Goal: Find specific page/section: Find specific page/section

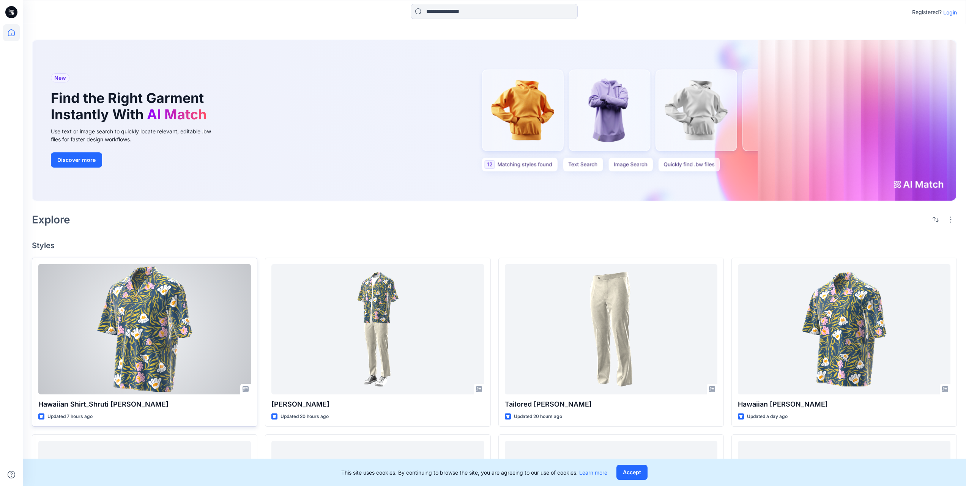
click at [153, 306] on div at bounding box center [144, 329] width 213 height 130
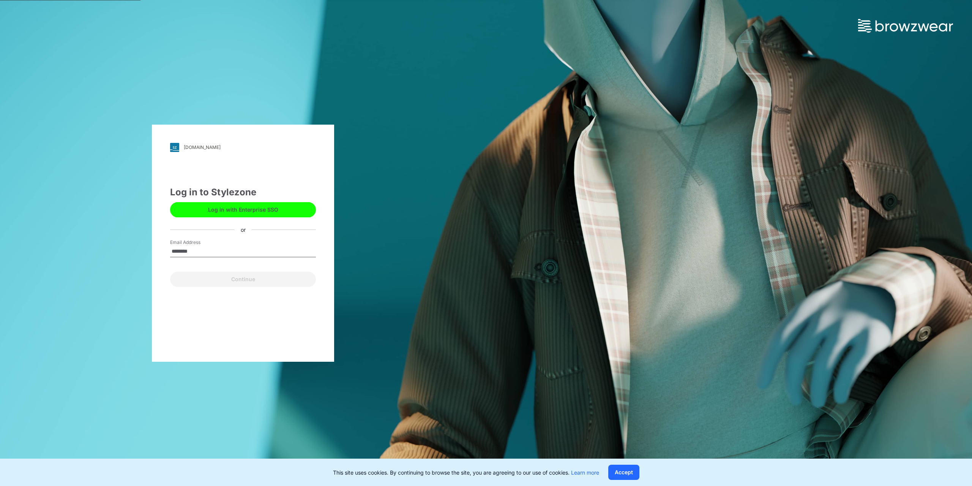
type input "**********"
click at [241, 276] on button "Continue" at bounding box center [243, 279] width 146 height 15
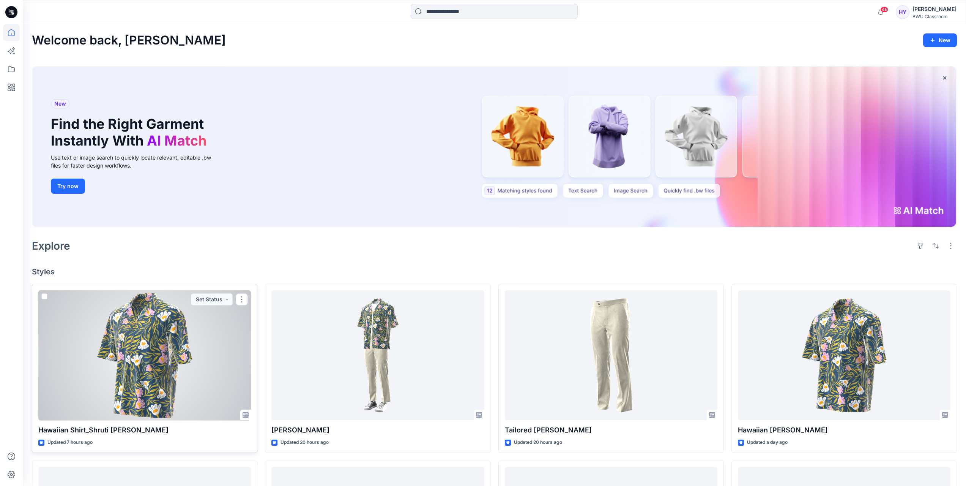
click at [177, 347] on div at bounding box center [144, 355] width 213 height 130
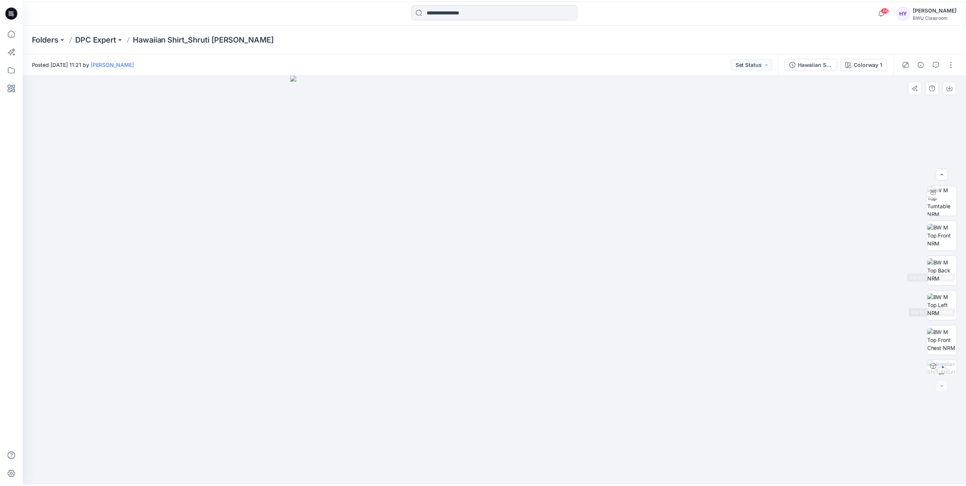
scroll to position [50, 0]
click at [112, 42] on p "DPC Expert" at bounding box center [96, 38] width 41 height 11
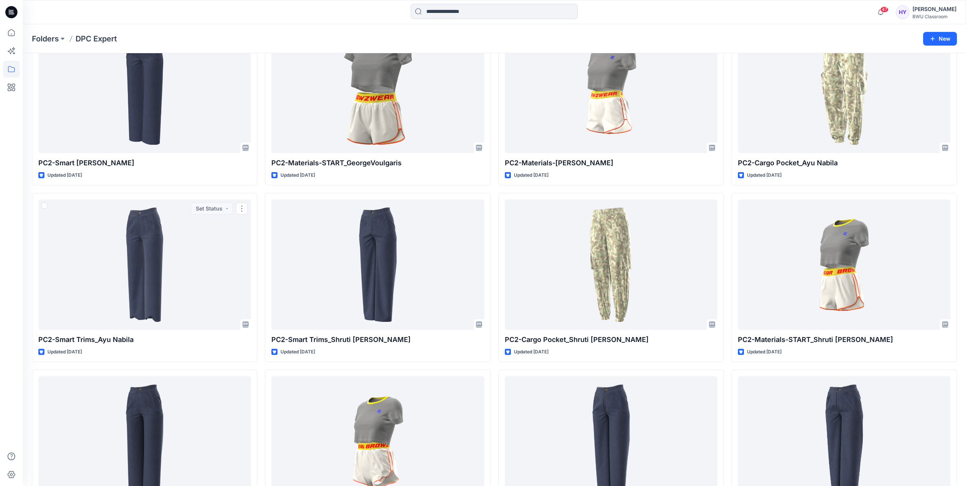
scroll to position [725, 0]
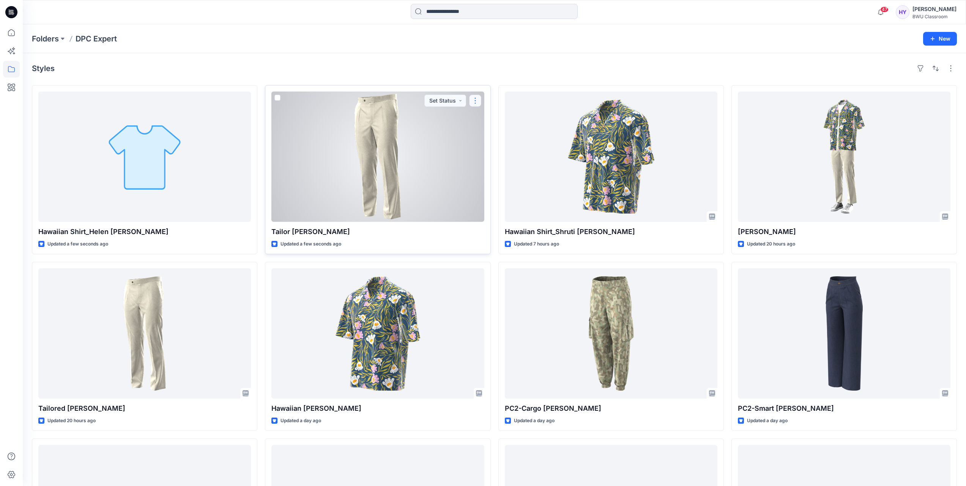
click at [474, 101] on button "button" at bounding box center [475, 101] width 12 height 12
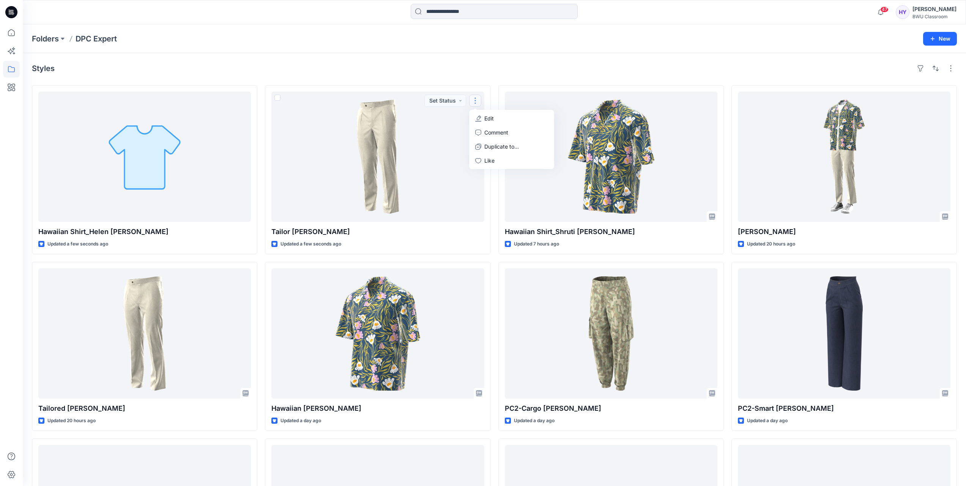
click at [406, 67] on div "Styles" at bounding box center [494, 68] width 925 height 12
